Goal: Information Seeking & Learning: Understand process/instructions

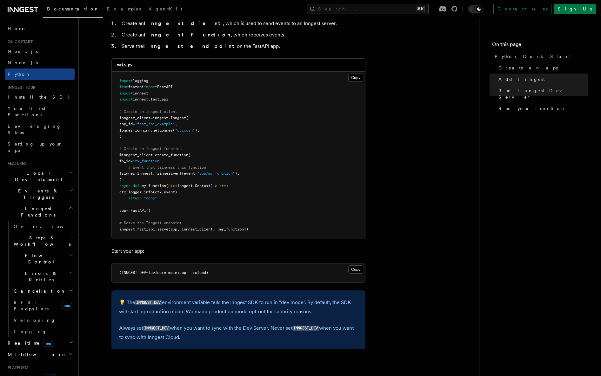
scroll to position [412, 0]
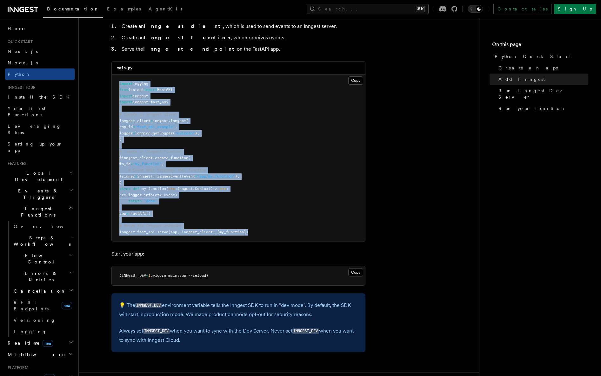
drag, startPoint x: 254, startPoint y: 232, endPoint x: 111, endPoint y: 83, distance: 206.2
click at [112, 82] on pre "import logging from fastapi import FastAPI import inngest import inngest . fast…" at bounding box center [238, 159] width 253 height 168
copy code "import logging from fastapi import FastAPI import inngest import inngest . fast…"
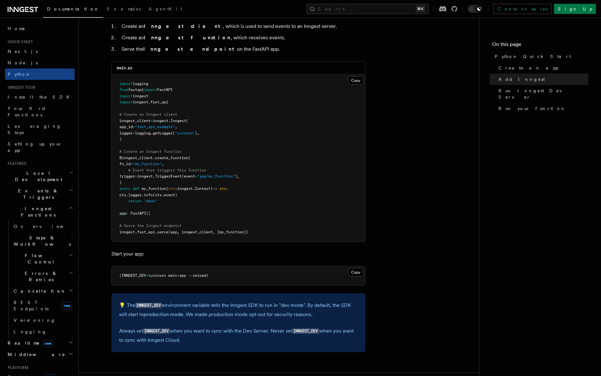
click at [261, 135] on pre "import logging from fastapi import FastAPI import inngest import inngest . fast…" at bounding box center [238, 159] width 253 height 168
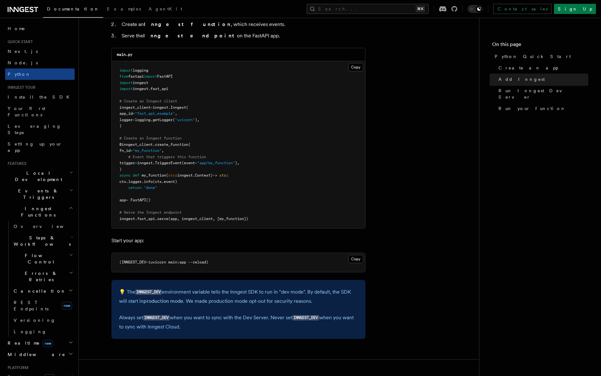
scroll to position [430, 0]
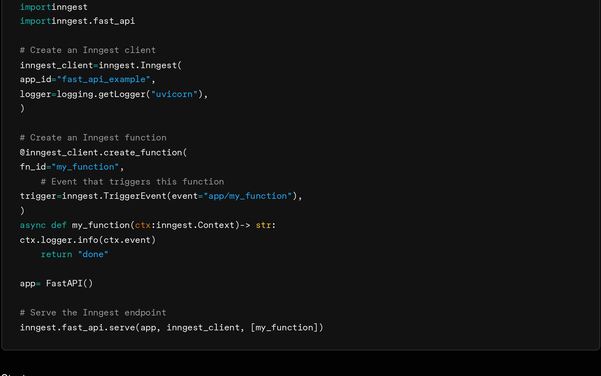
click at [265, 110] on pre "import logging from fastapi import FastAPI import inngest import inngest . fast…" at bounding box center [238, 140] width 253 height 168
click at [264, 116] on pre "import logging from fastapi import FastAPI import inngest import inngest . fast…" at bounding box center [238, 140] width 253 height 168
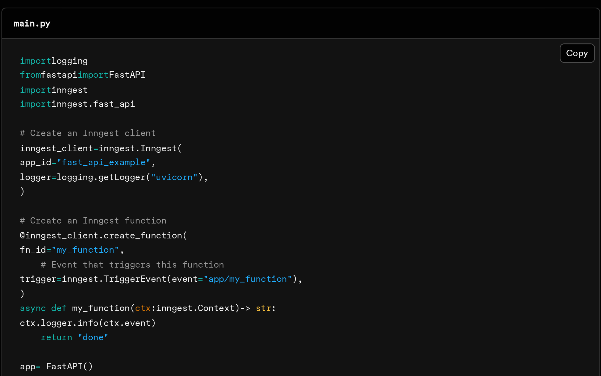
scroll to position [413, 0]
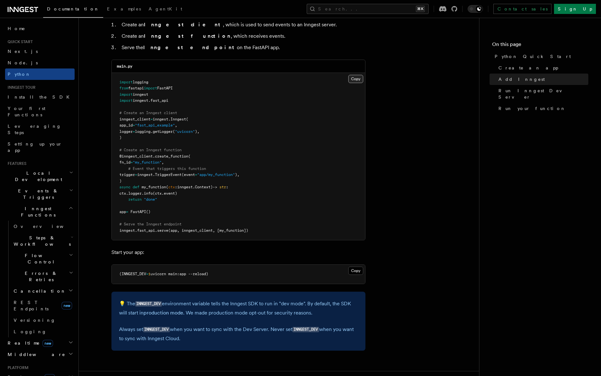
click at [356, 79] on button "Copy Copied" at bounding box center [355, 79] width 15 height 8
